Goal: Register for event/course

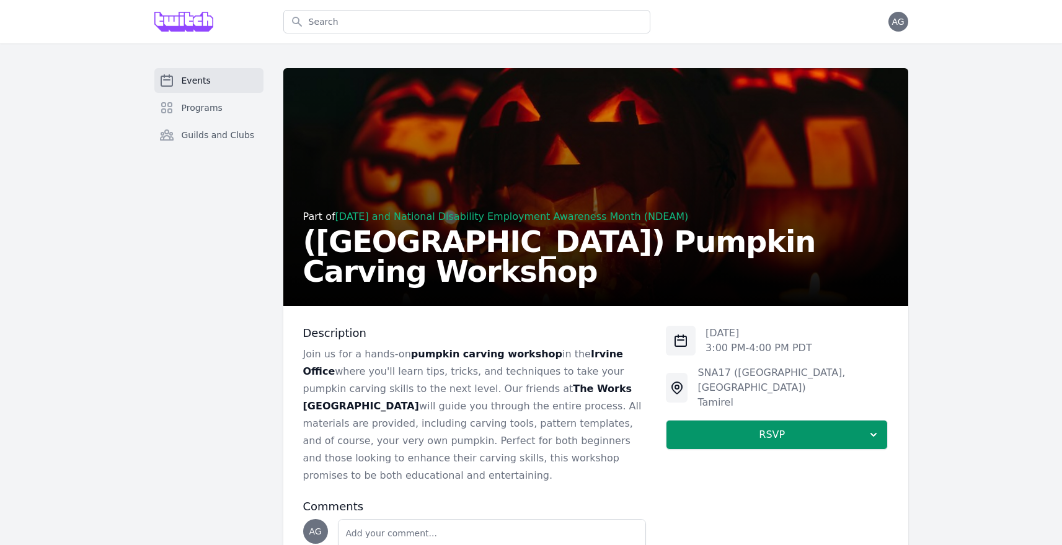
click at [198, 86] on span "Events" at bounding box center [196, 80] width 29 height 12
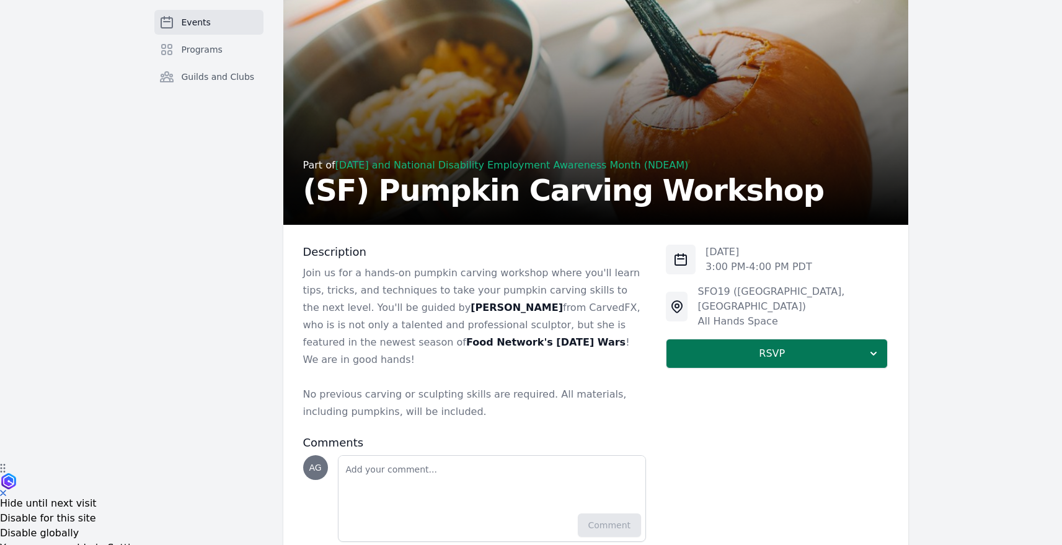
scroll to position [105, 0]
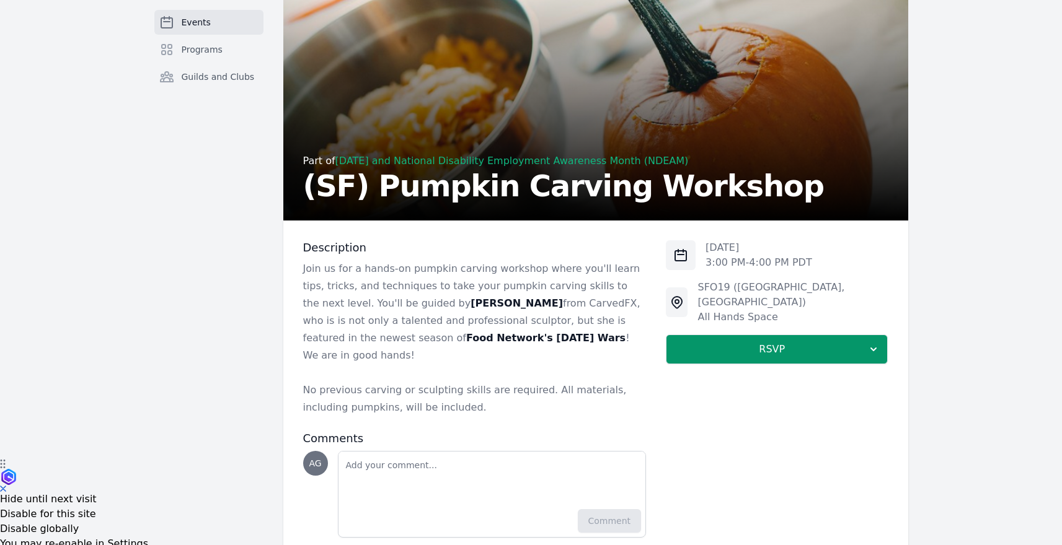
scroll to position [105, 0]
